Goal: Information Seeking & Learning: Learn about a topic

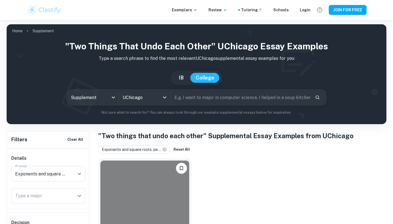
scroll to position [53, 0]
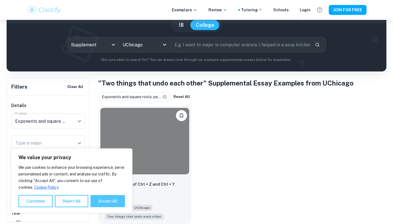
click at [111, 202] on button "Accept All" at bounding box center [108, 201] width 34 height 12
checkbox input "true"
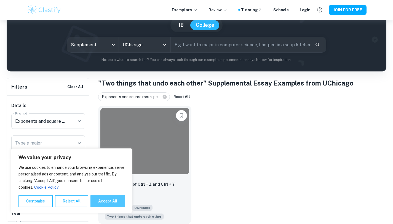
checkbox input "true"
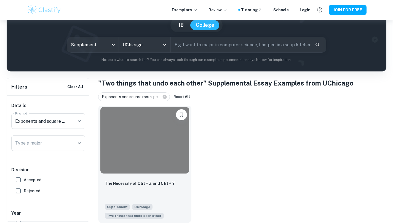
click at [128, 142] on div at bounding box center [144, 140] width 89 height 66
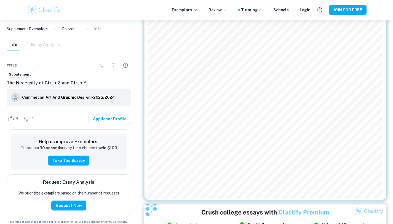
scroll to position [583, 0]
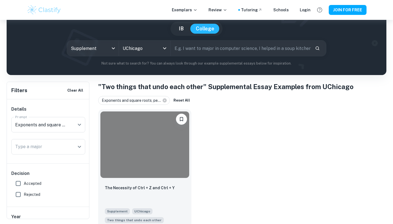
scroll to position [53, 0]
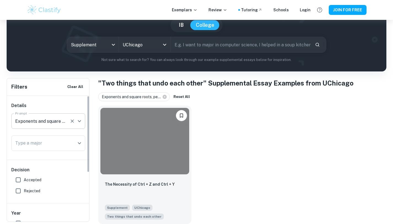
click at [63, 121] on input "Exponents and square roots, pencils and erasers, beta decay and electron captur…" at bounding box center [41, 121] width 54 height 10
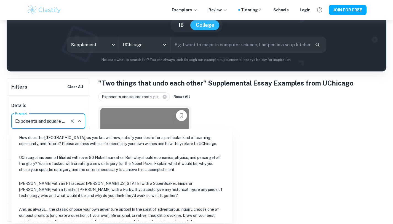
scroll to position [33, 0]
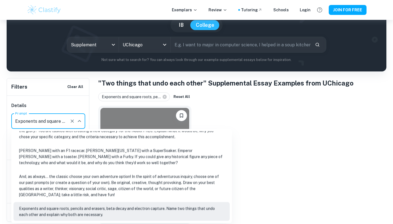
click at [74, 119] on icon "Clear" at bounding box center [73, 121] width 6 height 6
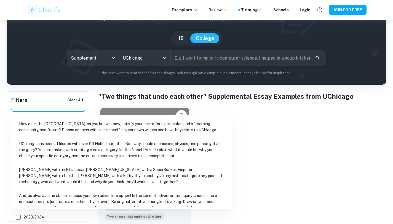
scroll to position [33, 0]
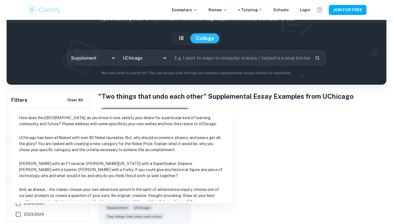
click at [258, 163] on div "The Necessity of Ctrl + Z and Ctrl + Y Supplement UChicago Two things that undo…" at bounding box center [240, 162] width 293 height 123
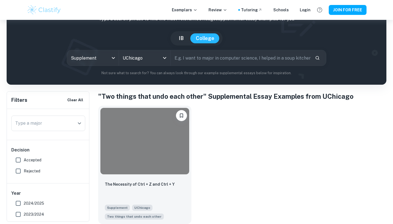
click at [17, 161] on input "Accepted" at bounding box center [18, 160] width 11 height 11
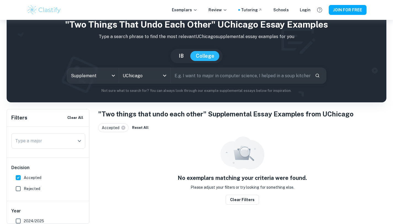
scroll to position [20, 0]
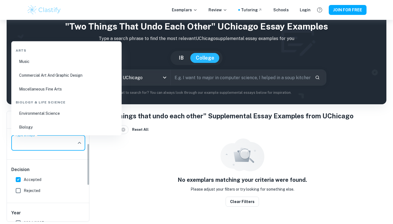
click at [52, 142] on input "Type a major" at bounding box center [44, 143] width 61 height 10
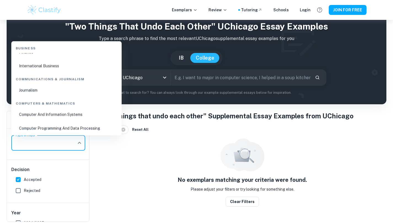
scroll to position [0, 0]
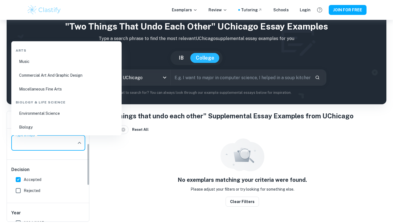
click at [51, 159] on div "Details Prompt Prompt Type a major Type a major" at bounding box center [48, 127] width 83 height 64
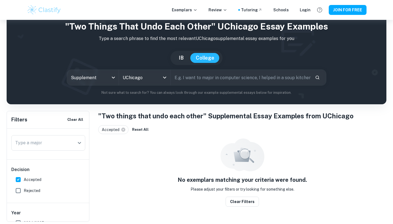
click at [55, 118] on div "Filters Clear All" at bounding box center [48, 119] width 82 height 17
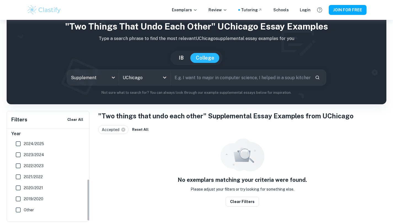
scroll to position [113, 0]
click at [209, 73] on input "text" at bounding box center [241, 77] width 140 height 15
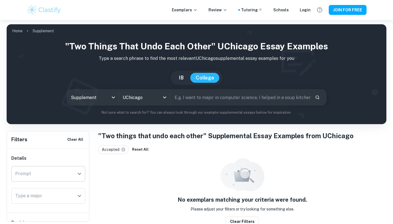
click at [216, 101] on input "text" at bounding box center [241, 97] width 140 height 15
click at [77, 142] on button "Clear All" at bounding box center [75, 139] width 19 height 8
checkbox input "false"
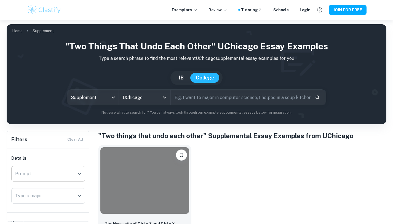
click at [184, 99] on input "text" at bounding box center [241, 97] width 140 height 15
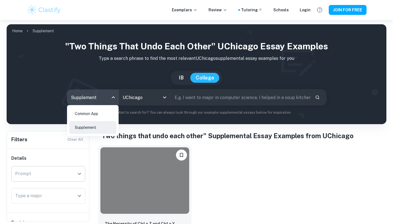
click at [118, 97] on body "We value your privacy We use cookies to enhance your browsing experience, serve…" at bounding box center [196, 132] width 393 height 224
click at [102, 125] on li "Supplement" at bounding box center [92, 127] width 47 height 13
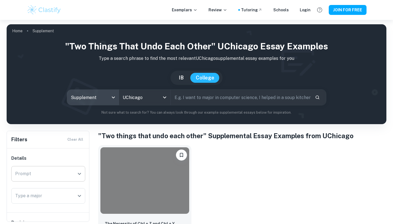
click at [101, 101] on body "We value your privacy We use cookies to enhance your browsing experience, serve…" at bounding box center [196, 132] width 393 height 224
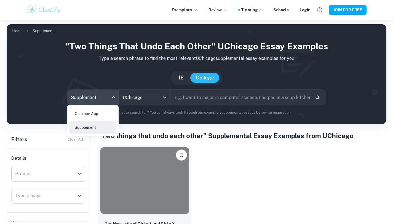
click at [101, 112] on li "Common App" at bounding box center [92, 113] width 47 height 13
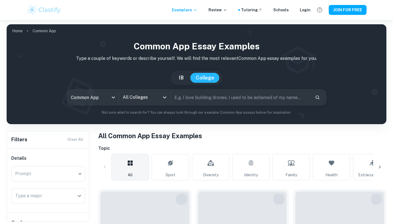
click at [150, 98] on input "All Colleges" at bounding box center [140, 97] width 38 height 10
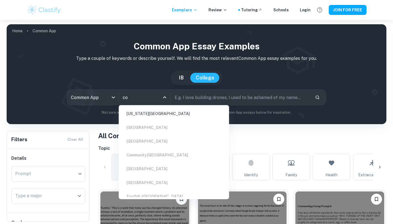
type input "c"
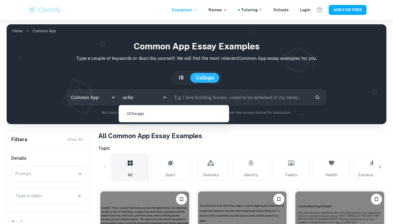
type input "uchica"
click at [159, 118] on li "UChicago" at bounding box center [174, 113] width 106 height 13
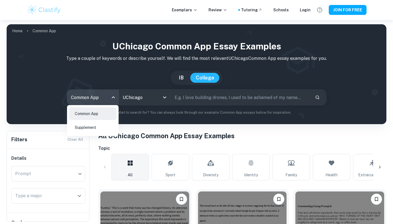
click at [113, 100] on body "We value your privacy We use cookies to enhance your browsing experience, serve…" at bounding box center [196, 132] width 393 height 224
click at [105, 124] on li "Supplement" at bounding box center [92, 127] width 47 height 13
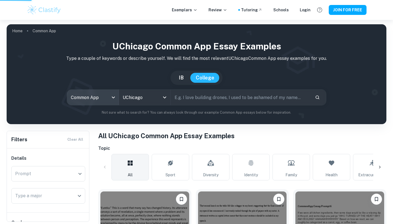
type input "supplement"
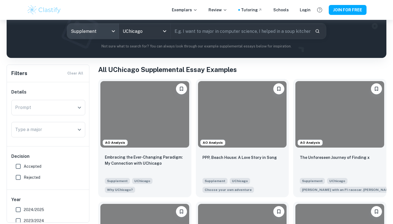
scroll to position [68, 0]
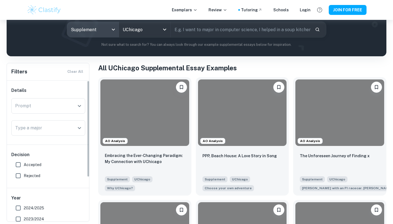
click at [29, 168] on label "Accepted" at bounding box center [47, 164] width 68 height 11
click at [24, 168] on input "Accepted" at bounding box center [18, 164] width 11 height 11
checkbox input "true"
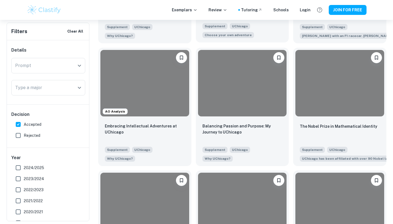
scroll to position [273, 0]
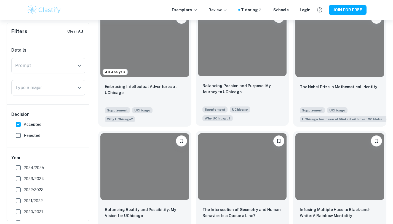
click at [245, 66] on div at bounding box center [242, 43] width 89 height 66
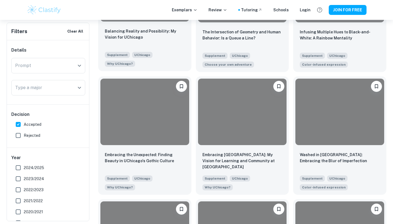
scroll to position [487, 0]
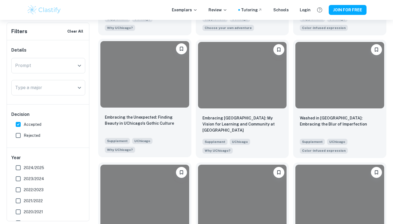
click at [119, 86] on div at bounding box center [144, 74] width 89 height 66
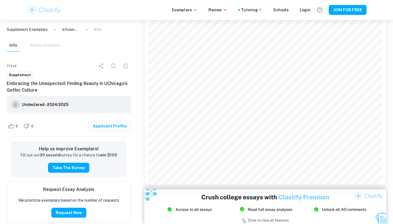
scroll to position [891, 0]
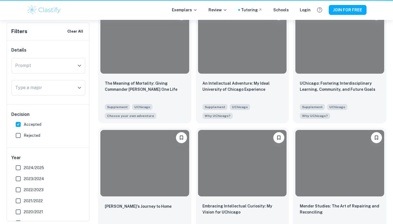
scroll to position [487, 0]
